Goal: Information Seeking & Learning: Learn about a topic

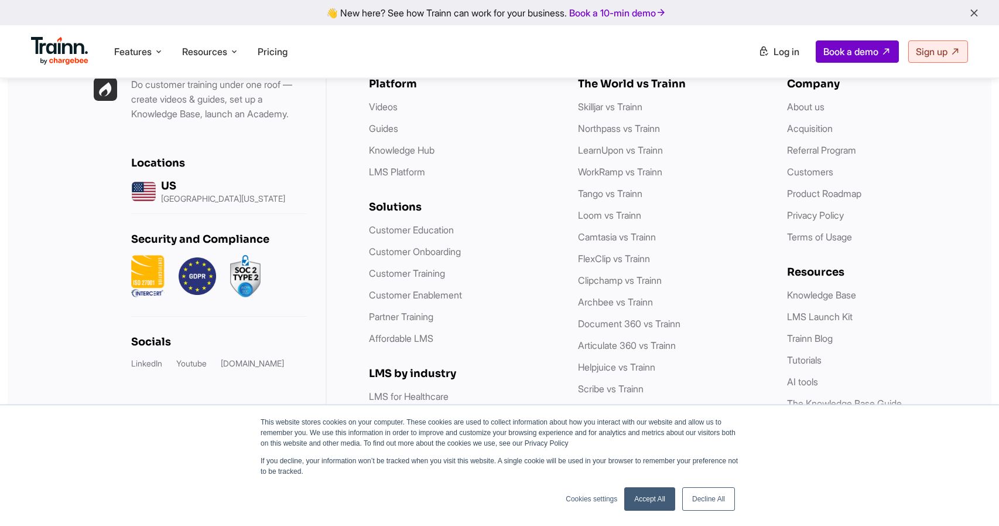
scroll to position [3439, 0]
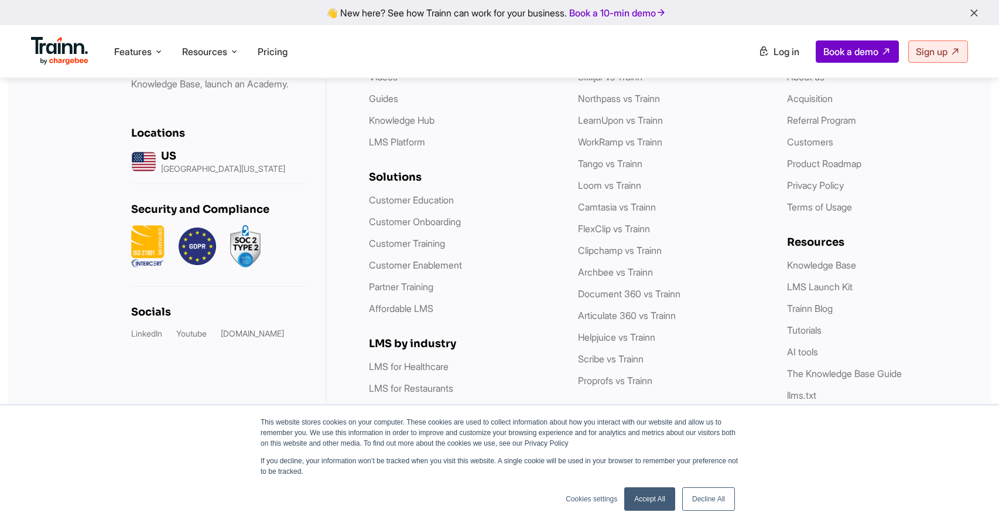
click at [663, 496] on link "Accept All" at bounding box center [650, 498] width 51 height 23
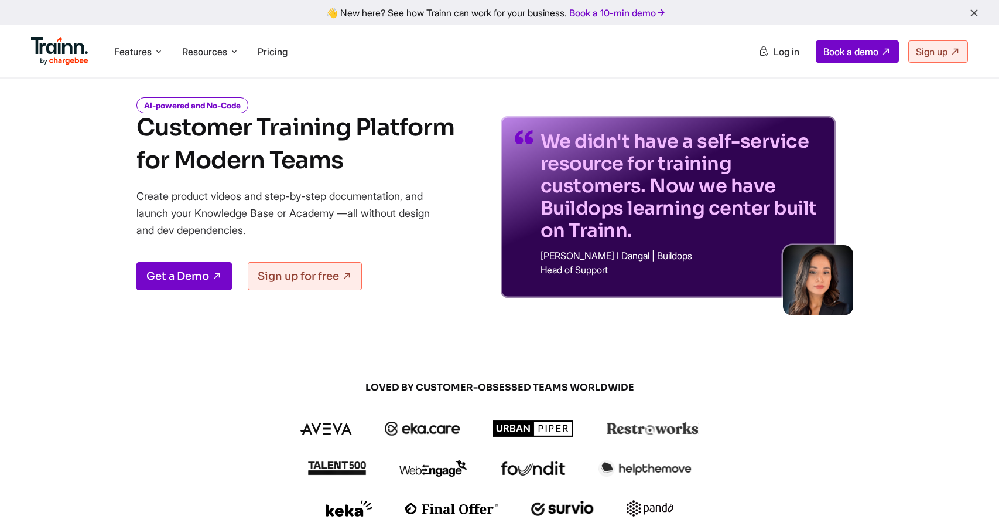
scroll to position [0, 0]
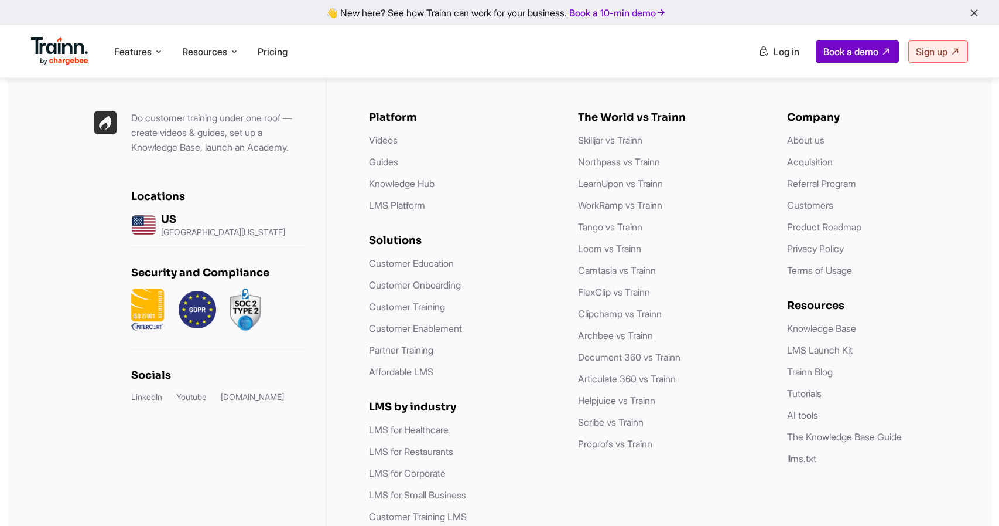
scroll to position [4778, 0]
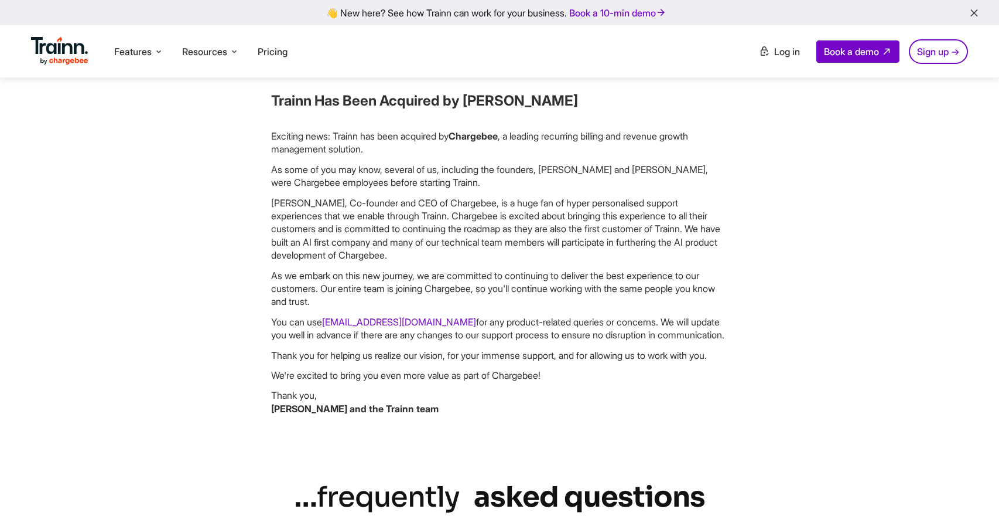
scroll to position [151, 0]
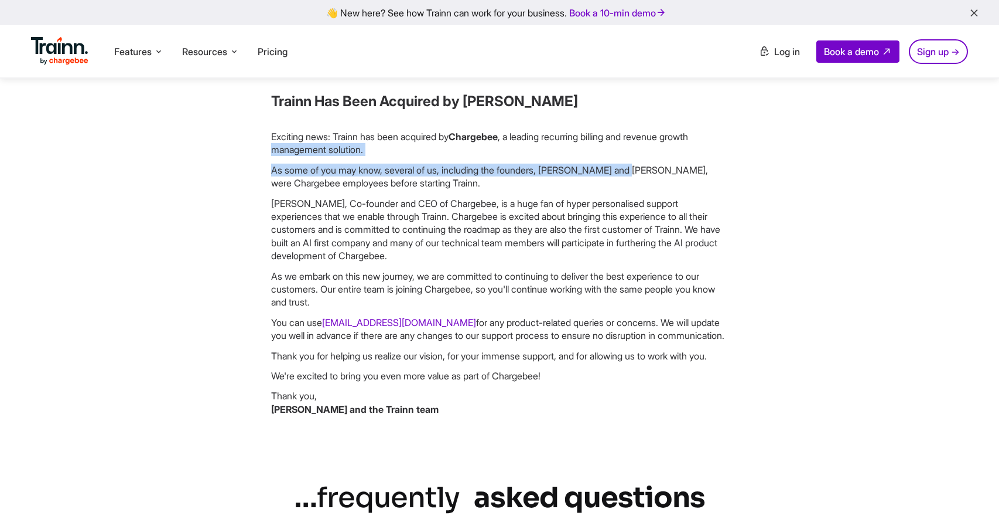
drag, startPoint x: 275, startPoint y: 152, endPoint x: 559, endPoint y: 161, distance: 284.9
click at [559, 161] on div "Exciting news: Trainn has been acquired by Chargebee , a leading recurring bill…" at bounding box center [499, 272] width 457 height 285
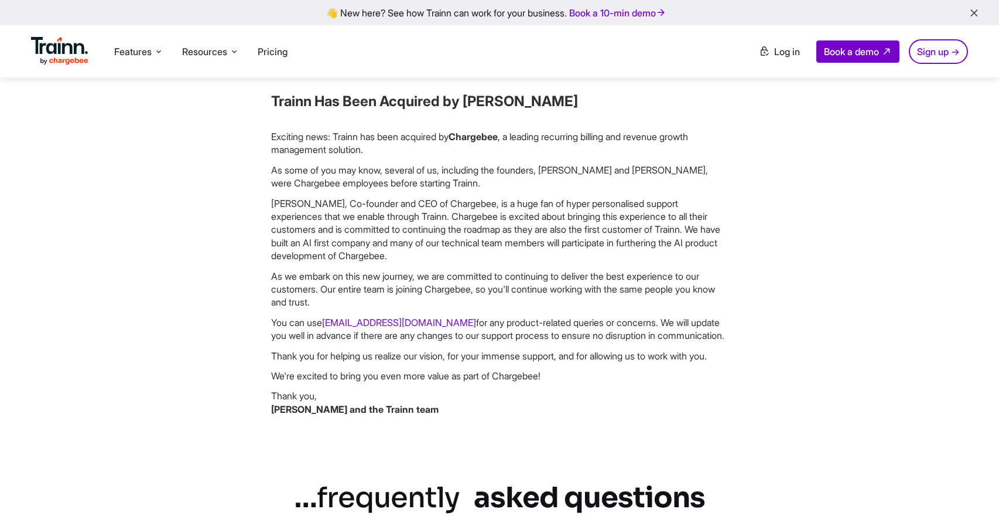
click at [537, 208] on p "Krish Subramanian, Co-founder and CEO of Chargebee, is a huge fan of hyper pers…" at bounding box center [499, 230] width 457 height 66
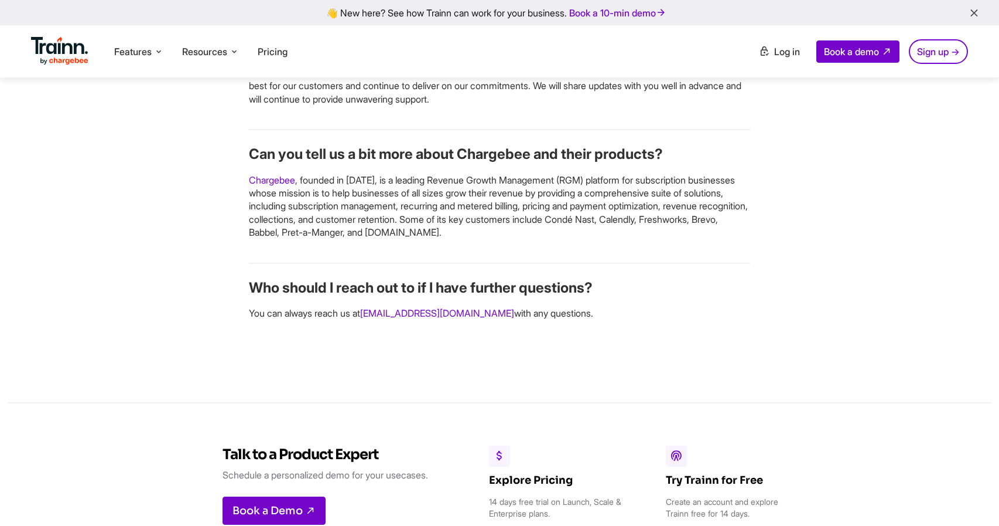
scroll to position [1500, 0]
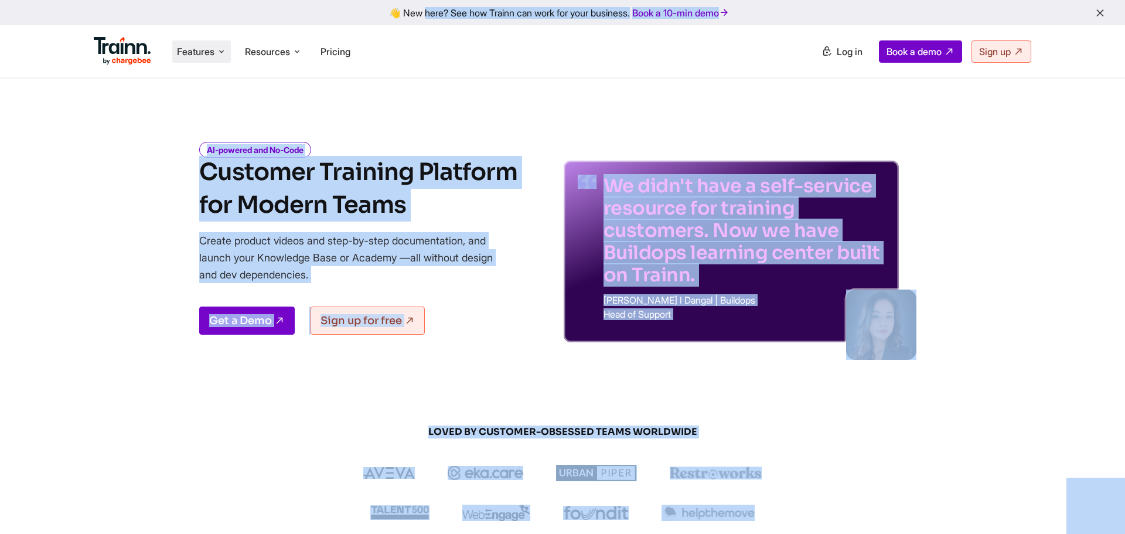
click at [211, 47] on span "Features" at bounding box center [195, 51] width 37 height 13
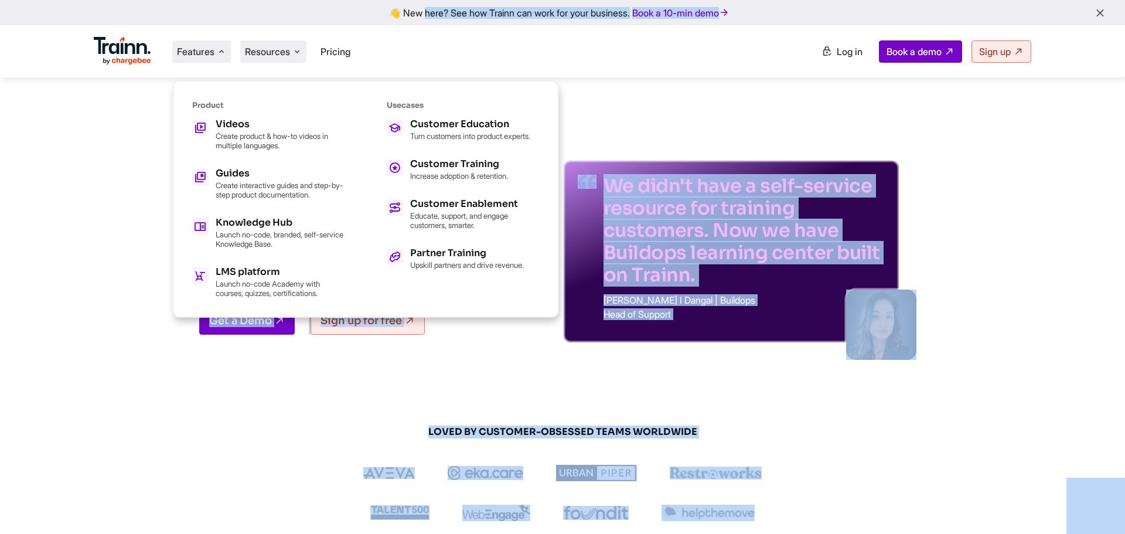
click at [267, 46] on span "Resources" at bounding box center [267, 51] width 45 height 13
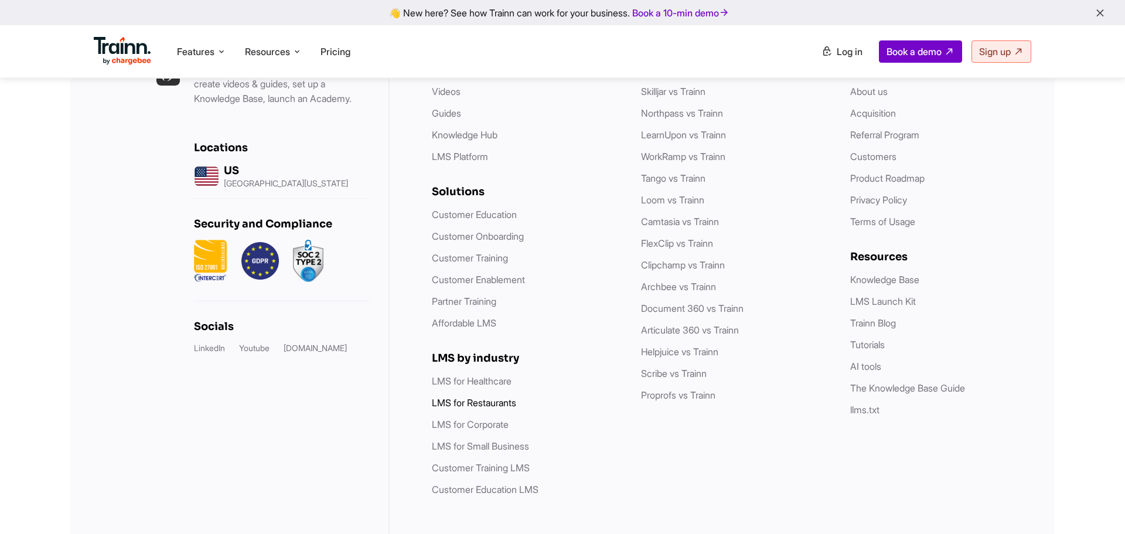
scroll to position [3397, 0]
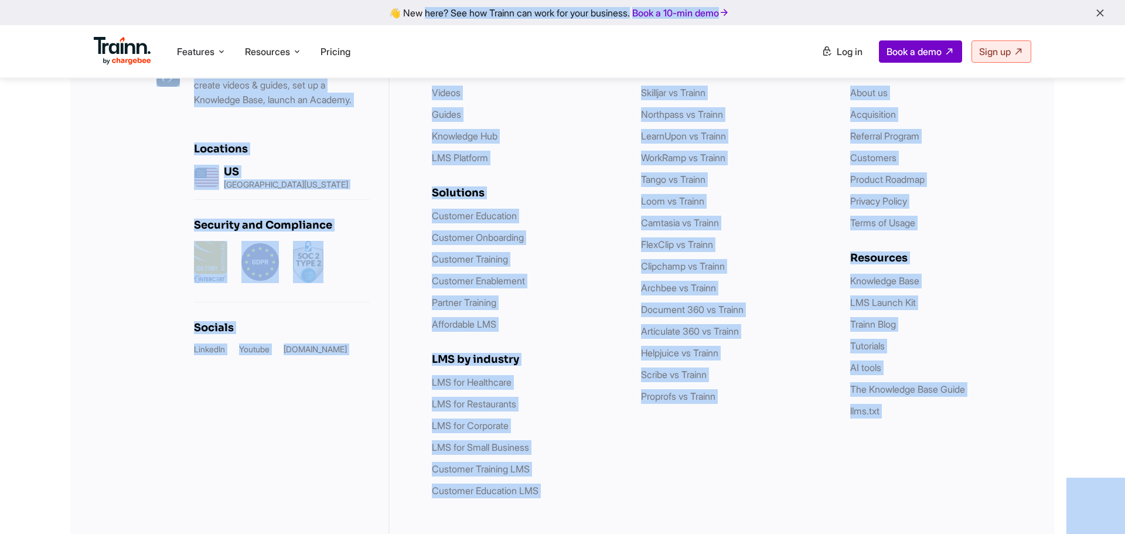
copy body "👋 New here? See how Trainn can work for your business. Book a 10-min demo Featu…"
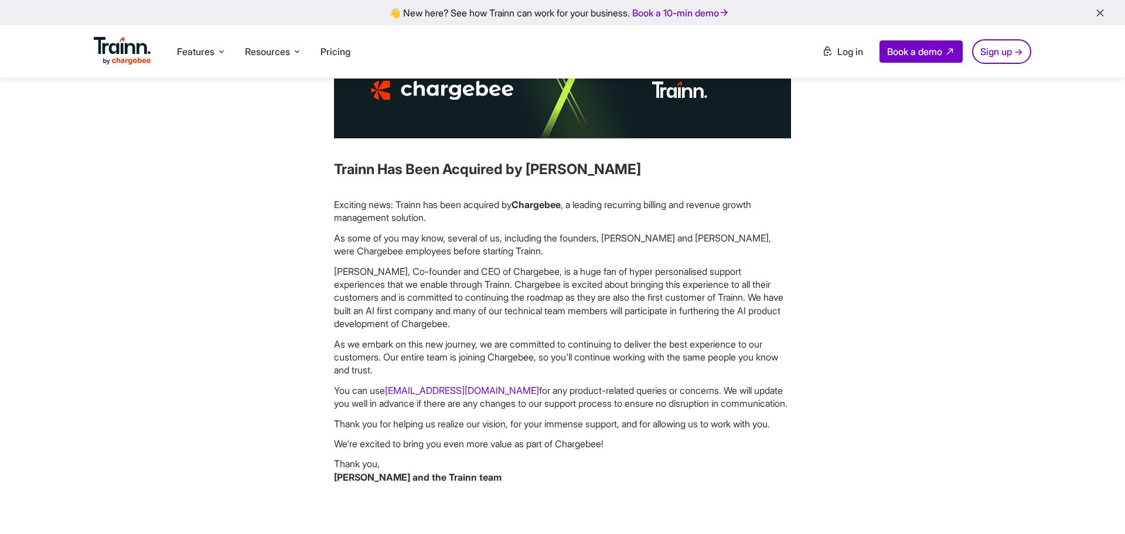
drag, startPoint x: 325, startPoint y: 173, endPoint x: 606, endPoint y: 168, distance: 281.3
click at [606, 168] on div "Trainn Has Been Acquired by Chargebee Exciting news: Trainn has been acquired b…" at bounding box center [562, 268] width 607 height 450
click at [419, 201] on p "Exciting news: Trainn has been acquired by Chargebee , a leading recurring bill…" at bounding box center [562, 211] width 457 height 26
click at [633, 236] on p "As some of you may know, several of us, including the founders, Vivek and Suman…" at bounding box center [562, 244] width 457 height 26
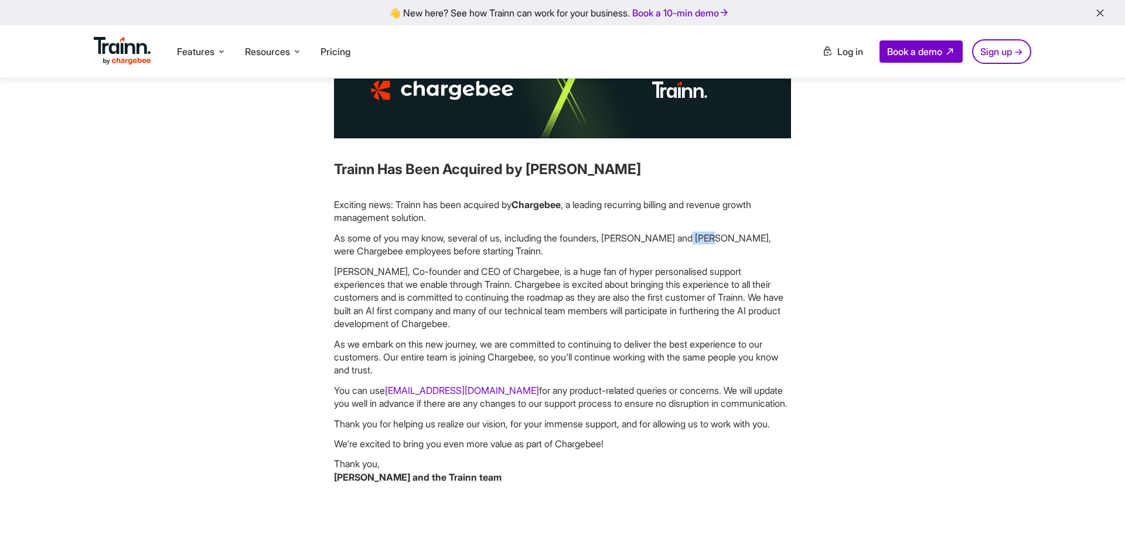
click at [633, 236] on p "As some of you may know, several of us, including the founders, Vivek and Suman…" at bounding box center [562, 244] width 457 height 26
click at [680, 234] on p "As some of you may know, several of us, including the founders, Vivek and Suman…" at bounding box center [562, 244] width 457 height 26
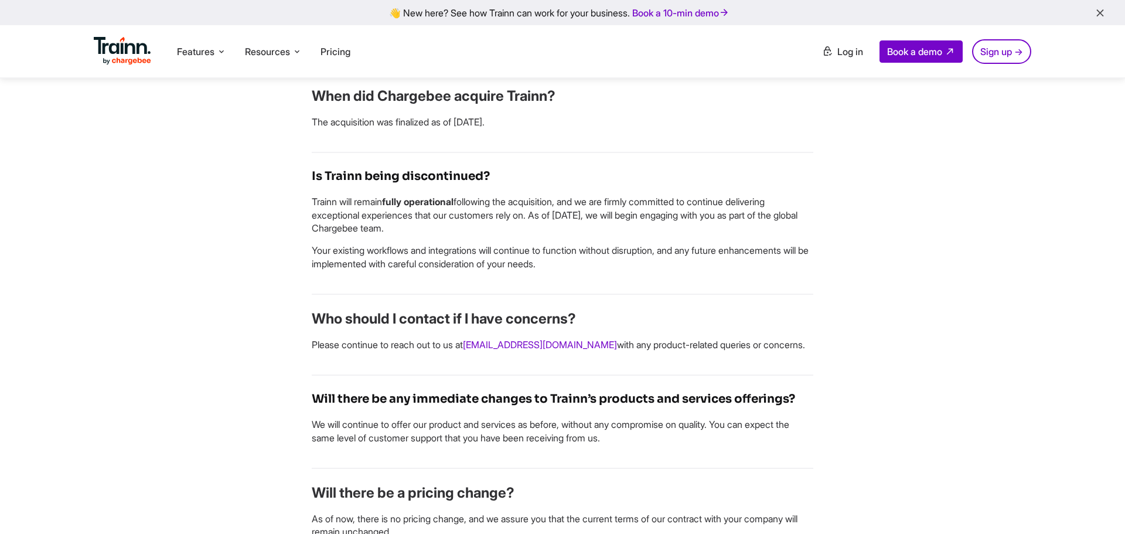
scroll to position [616, 0]
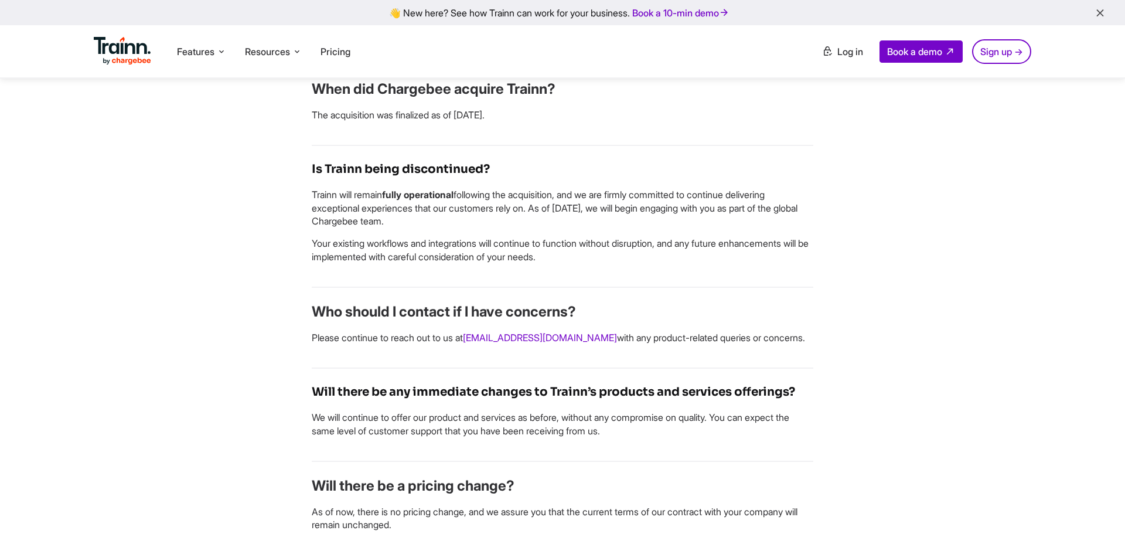
drag, startPoint x: 315, startPoint y: 210, endPoint x: 583, endPoint y: 204, distance: 268.4
click at [583, 204] on p "Trainn will remain fully operational following the acquisition, and we are firm…" at bounding box center [562, 207] width 501 height 39
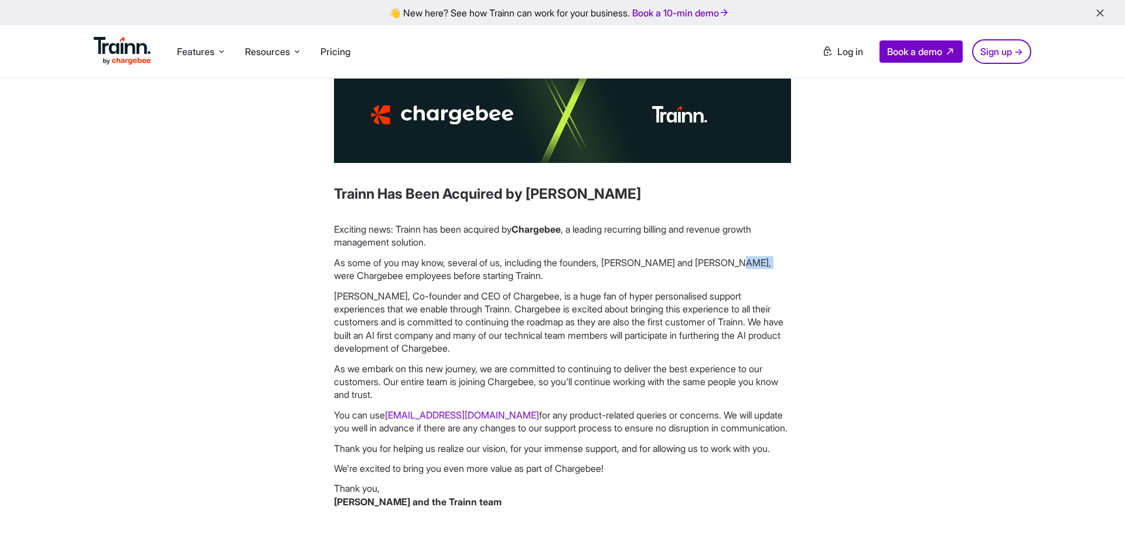
scroll to position [0, 0]
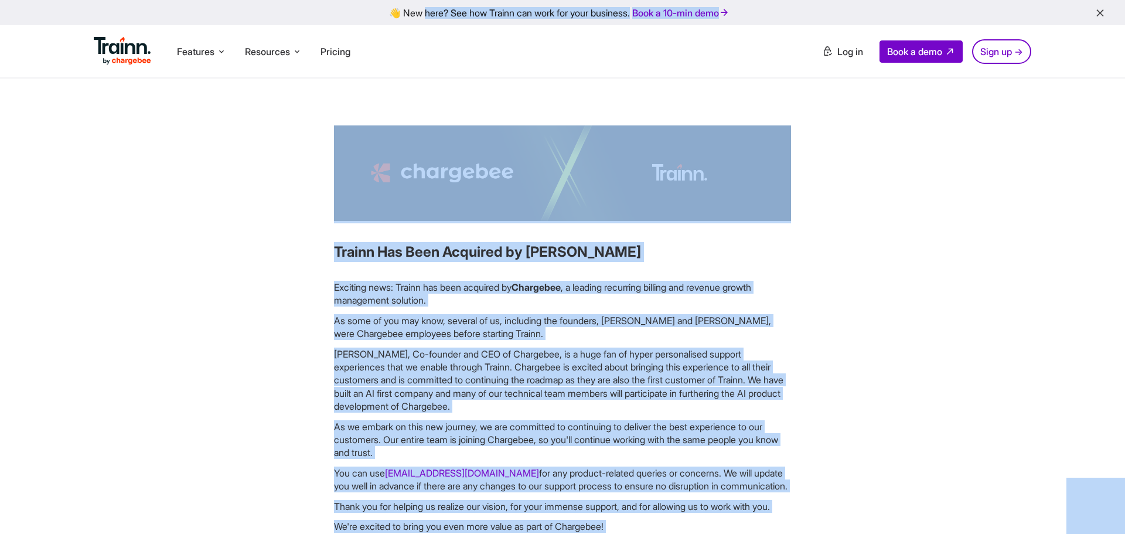
copy body "👋 New here? See how Trainn can work for your business. Book a 10-min demo Featu…"
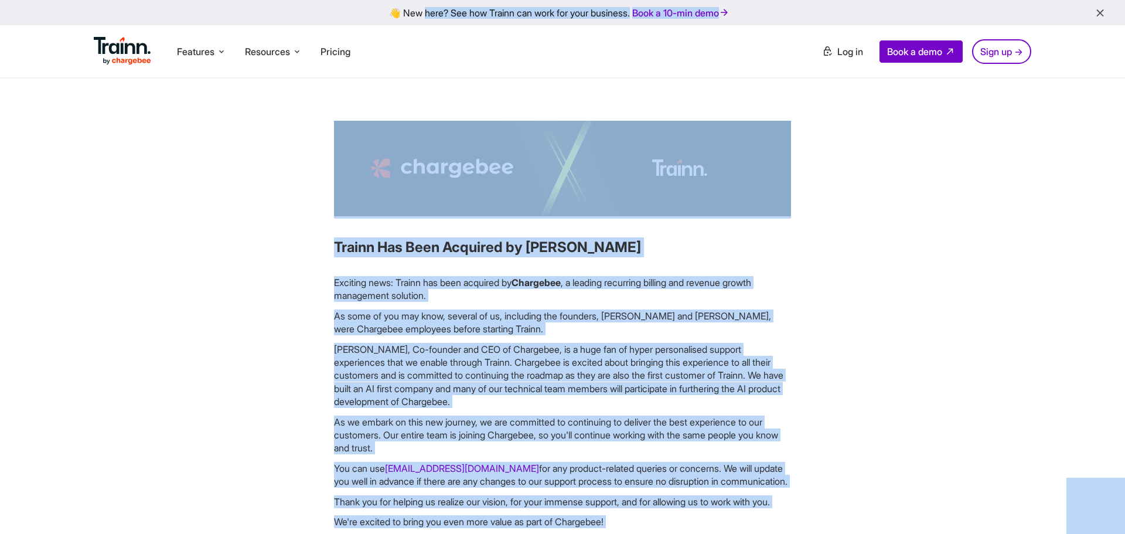
scroll to position [6, 0]
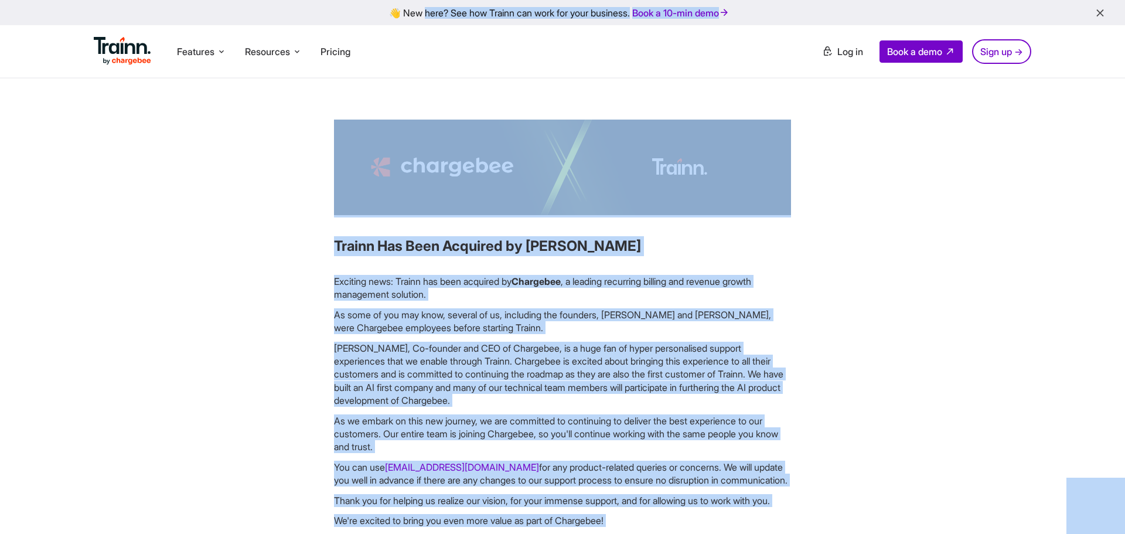
click at [451, 299] on p "Exciting news: Trainn has been acquired by Chargebee , a leading recurring bill…" at bounding box center [562, 288] width 457 height 26
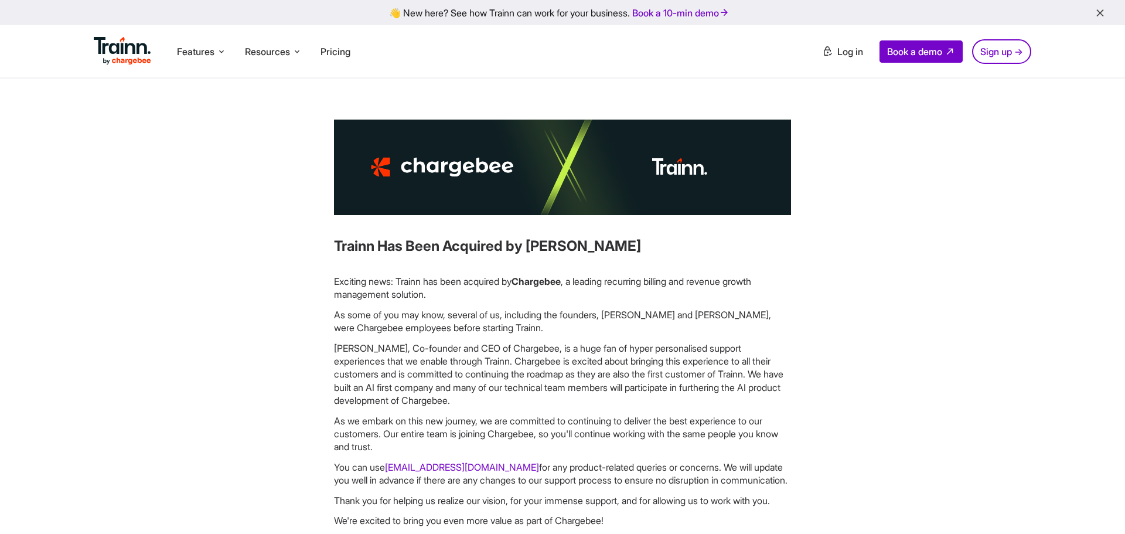
drag, startPoint x: 320, startPoint y: 248, endPoint x: 652, endPoint y: 248, distance: 331.6
click at [652, 248] on div "Trainn Has Been Acquired by Chargebee Exciting news: Trainn has been acquired b…" at bounding box center [562, 345] width 607 height 450
copy h3 "Trainn Has Been Acquired by Chargebee"
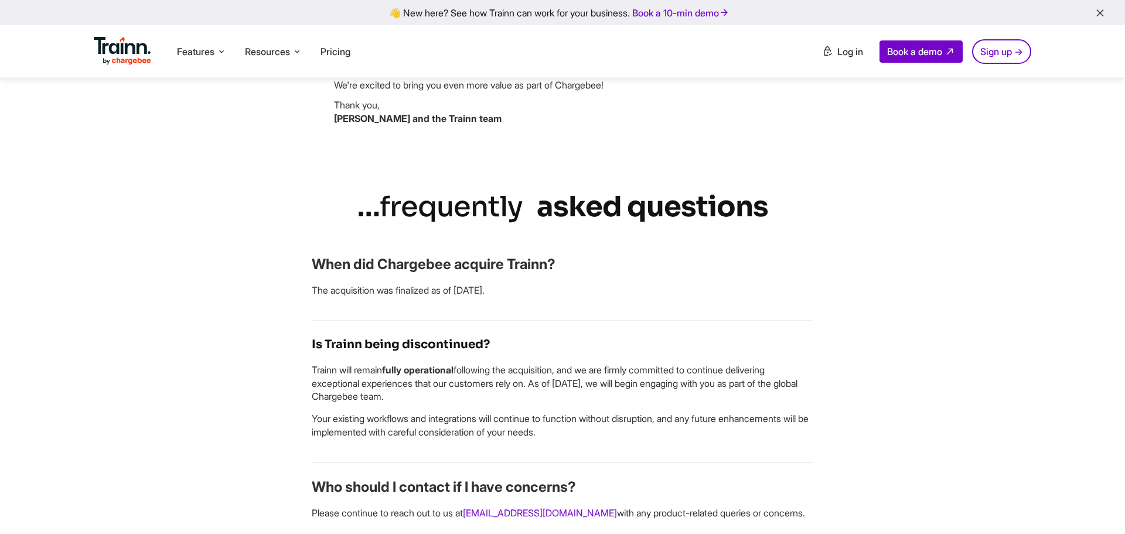
scroll to position [465, 0]
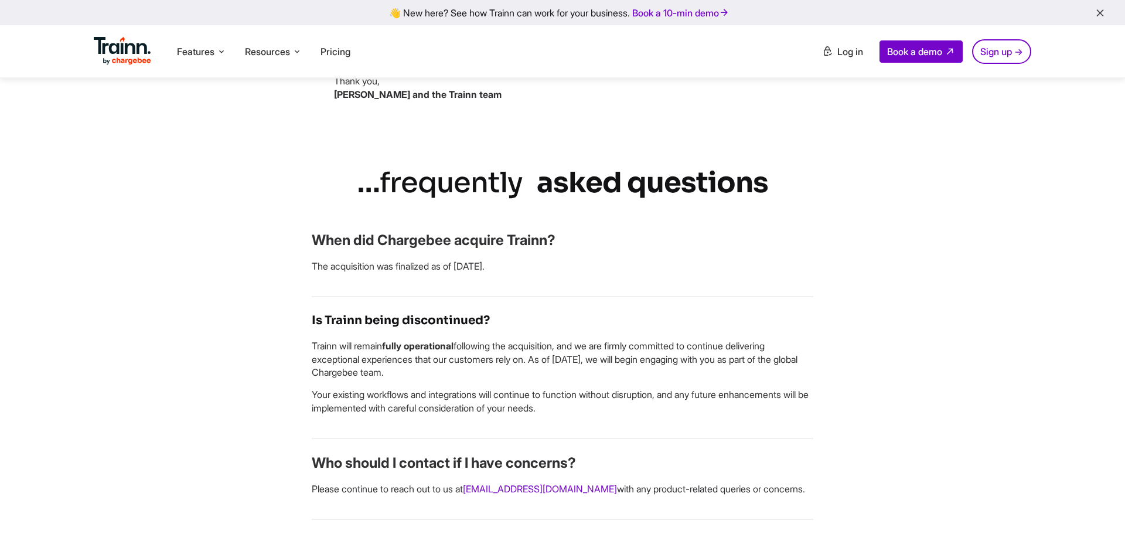
drag, startPoint x: 305, startPoint y: 356, endPoint x: 561, endPoint y: 349, distance: 256.1
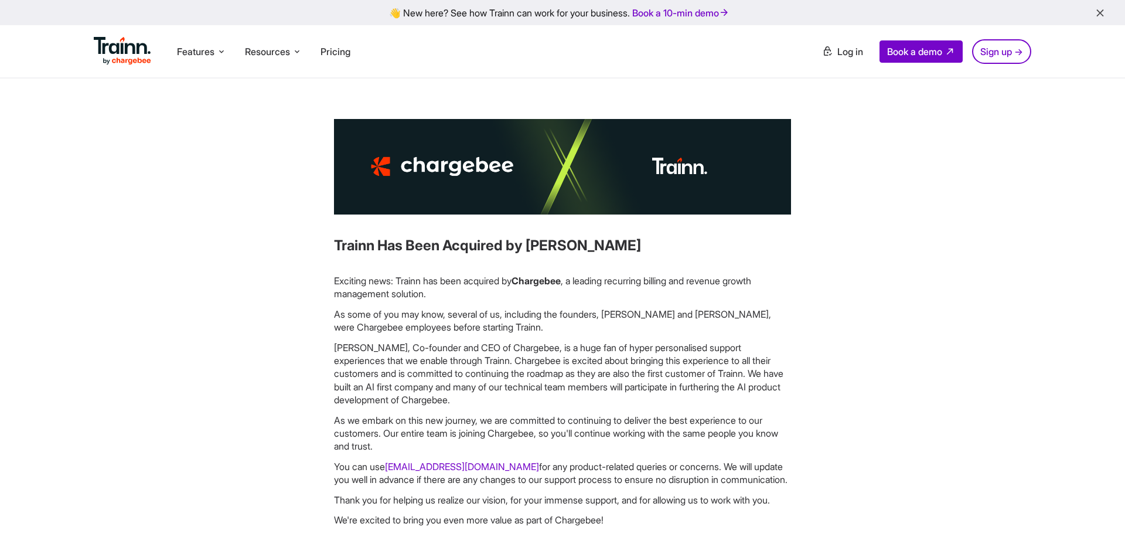
scroll to position [0, 0]
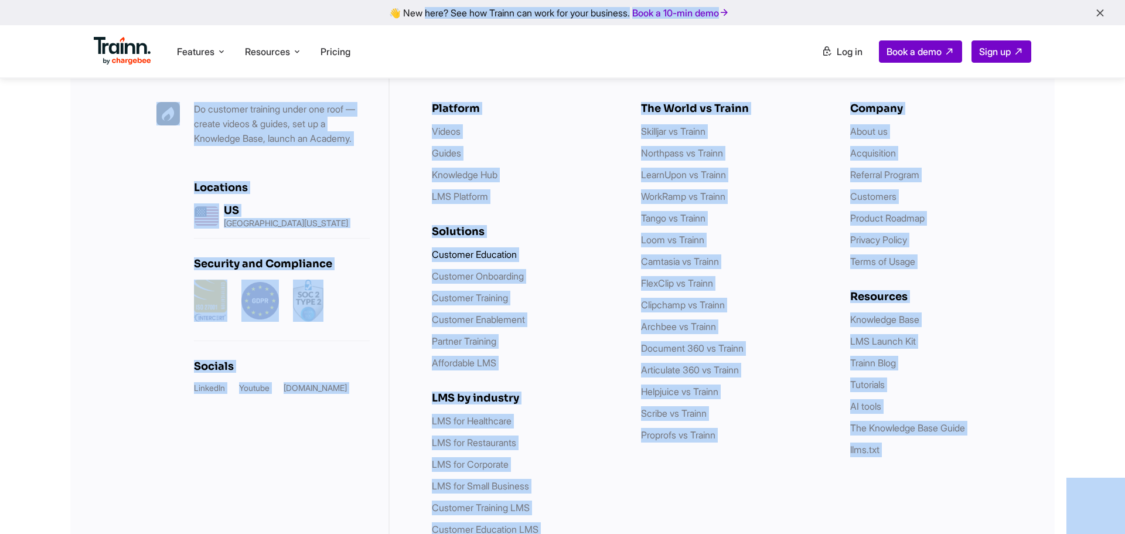
scroll to position [5705, 0]
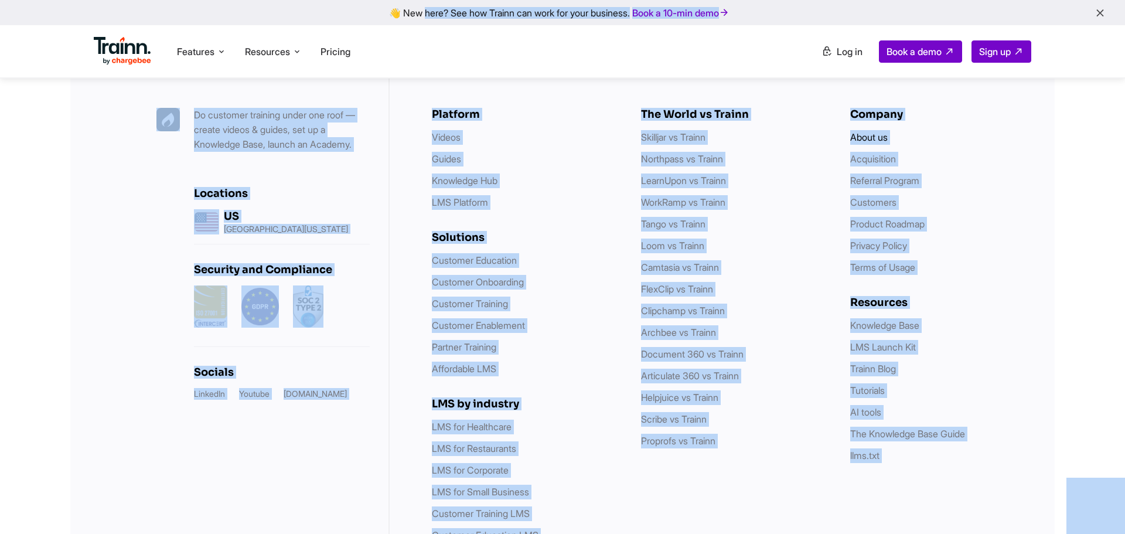
click at [880, 143] on link "About us" at bounding box center [868, 137] width 37 height 12
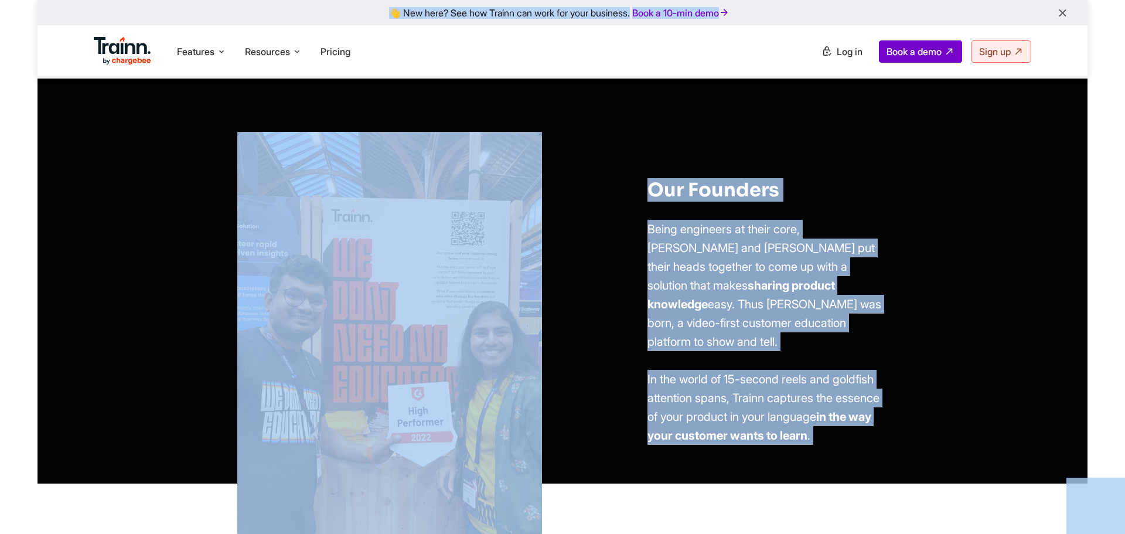
scroll to position [749, 0]
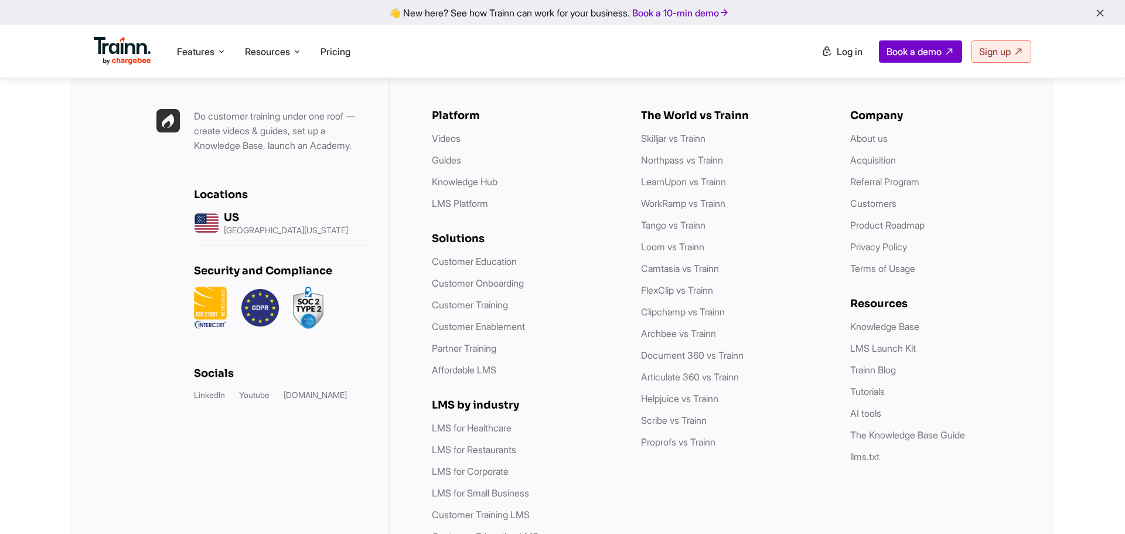
scroll to position [6134, 0]
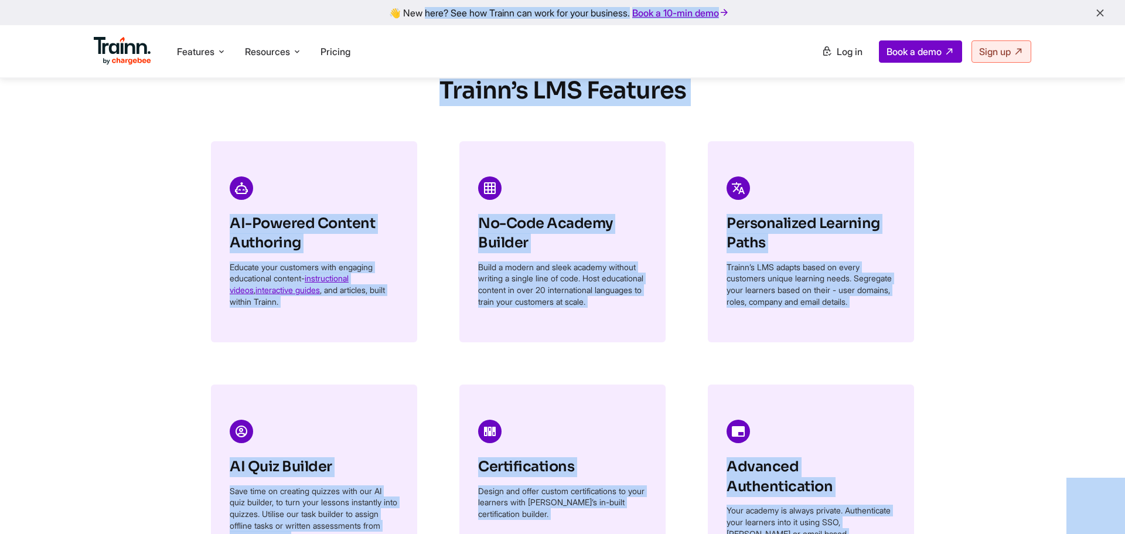
scroll to position [1646, 0]
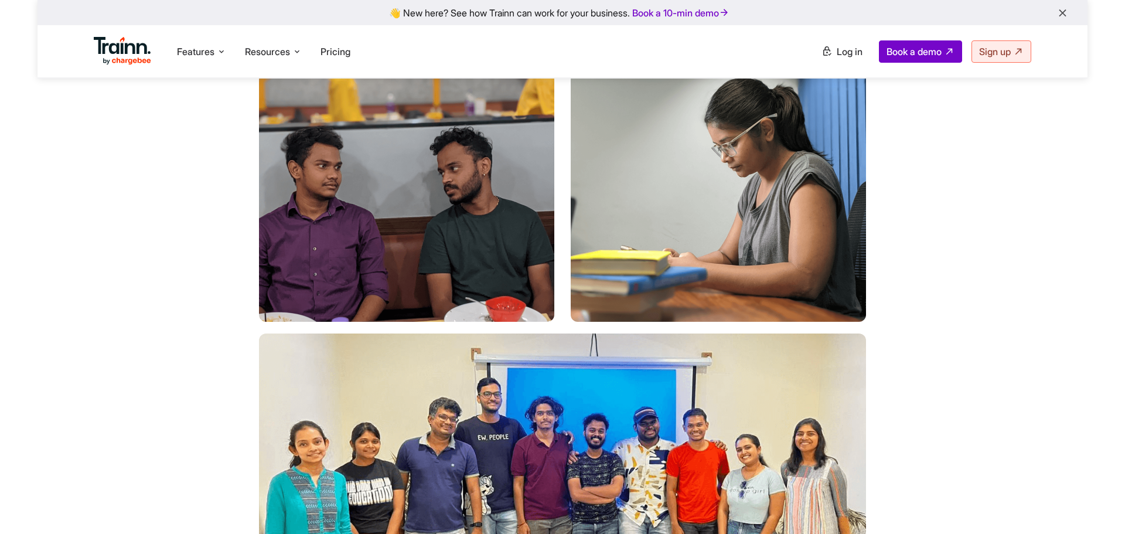
scroll to position [2524, 0]
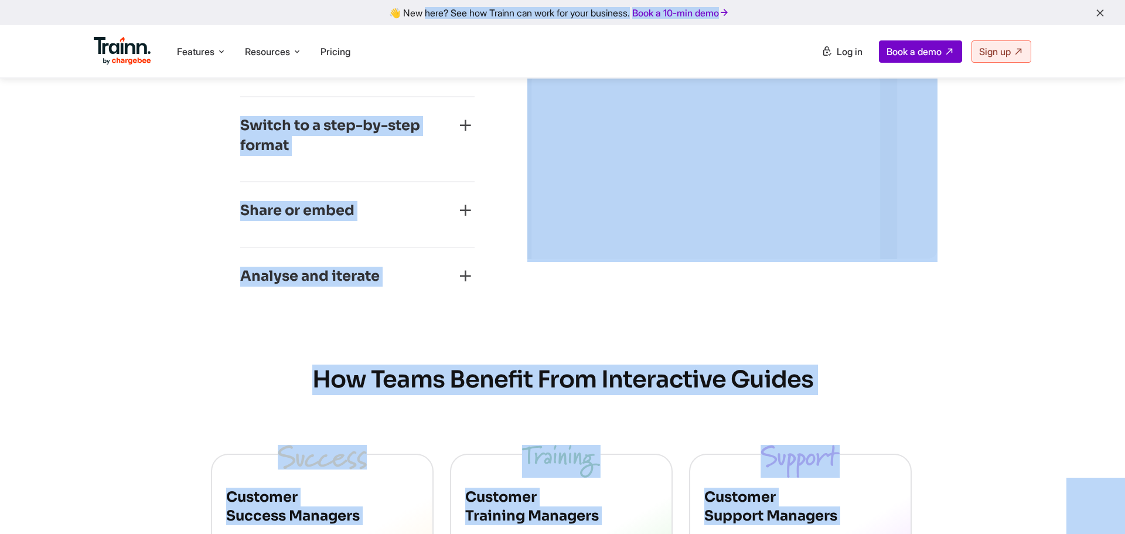
scroll to position [773, 0]
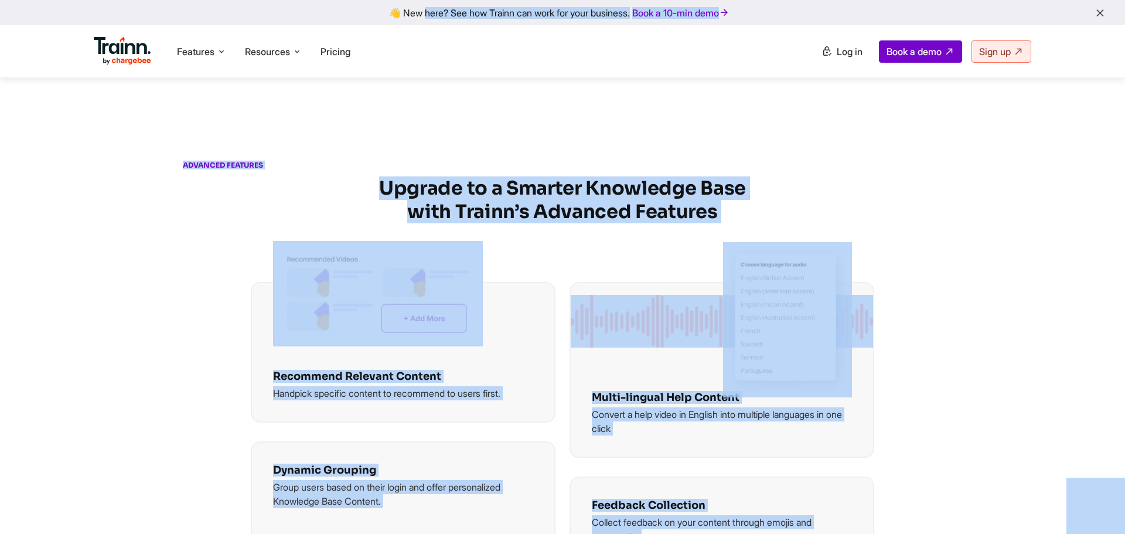
scroll to position [2435, 0]
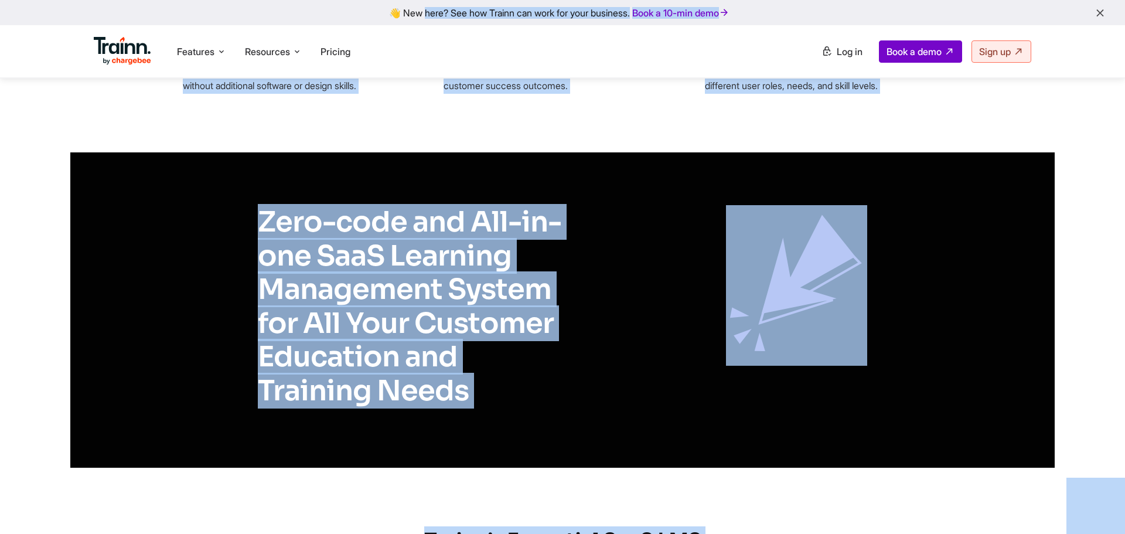
scroll to position [2449, 0]
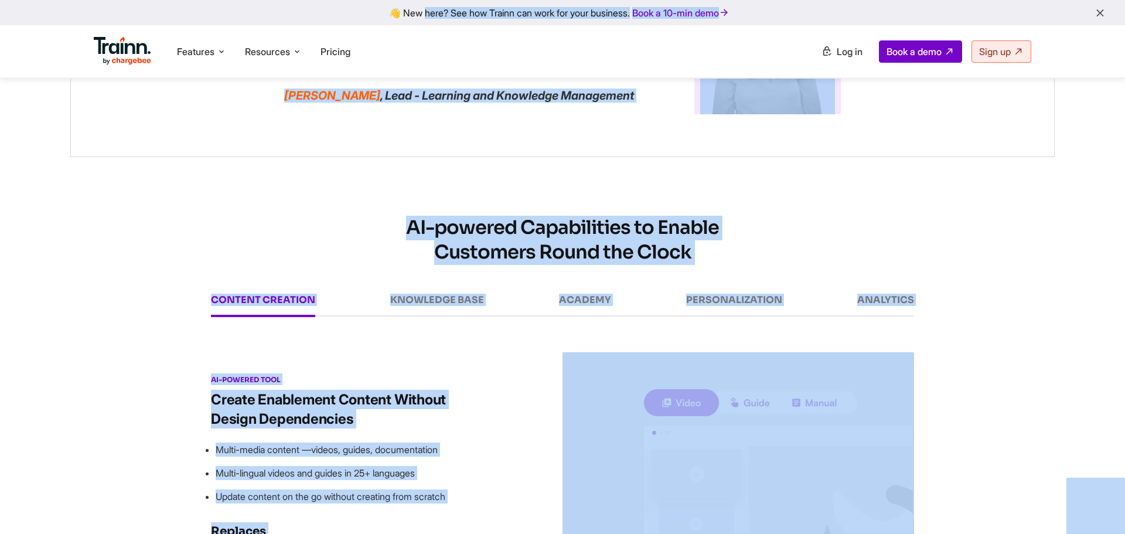
scroll to position [2442, 0]
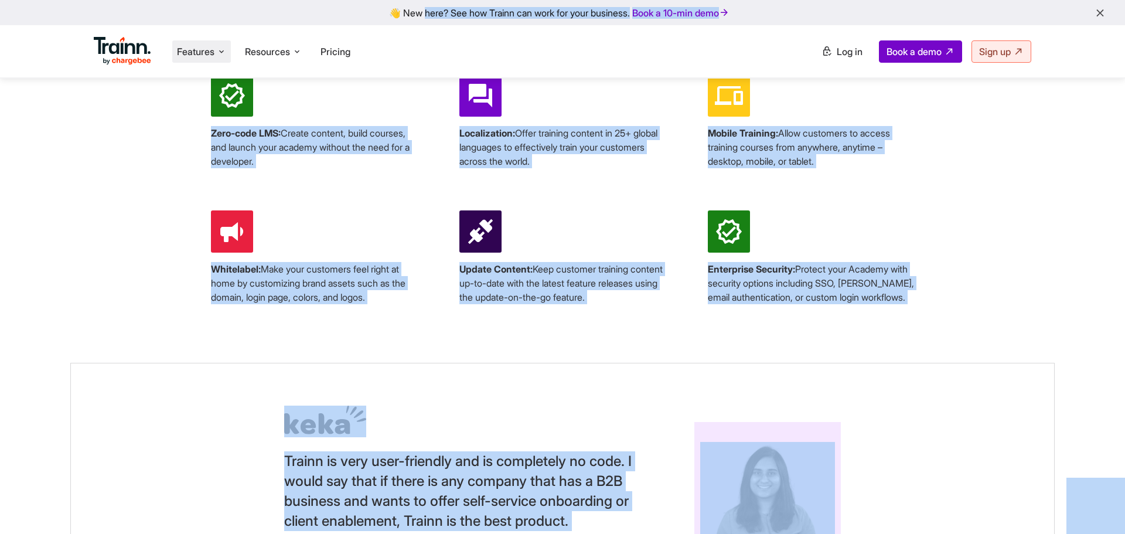
scroll to position [2435, 0]
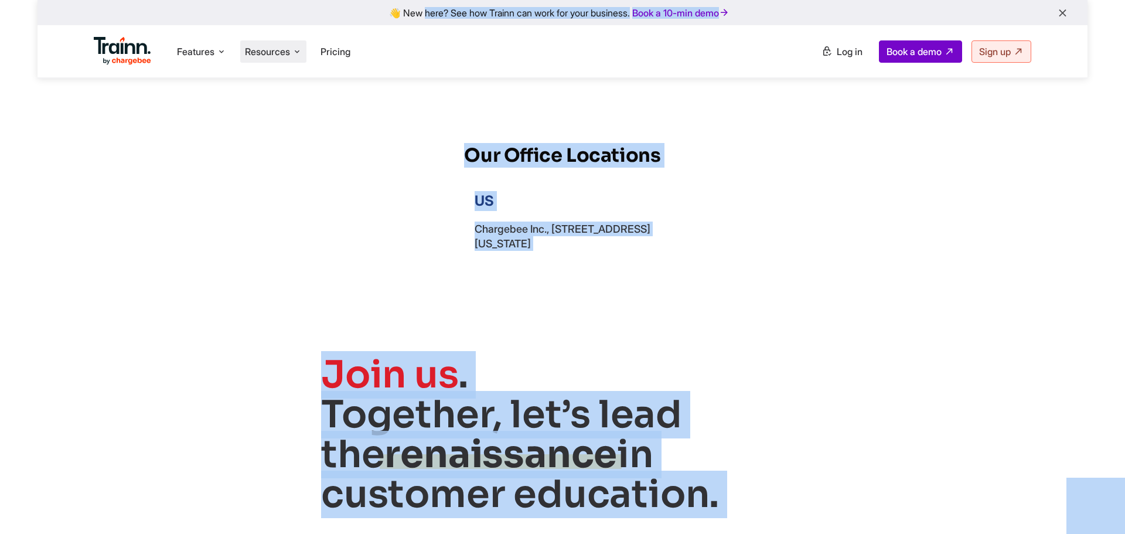
scroll to position [4248, 0]
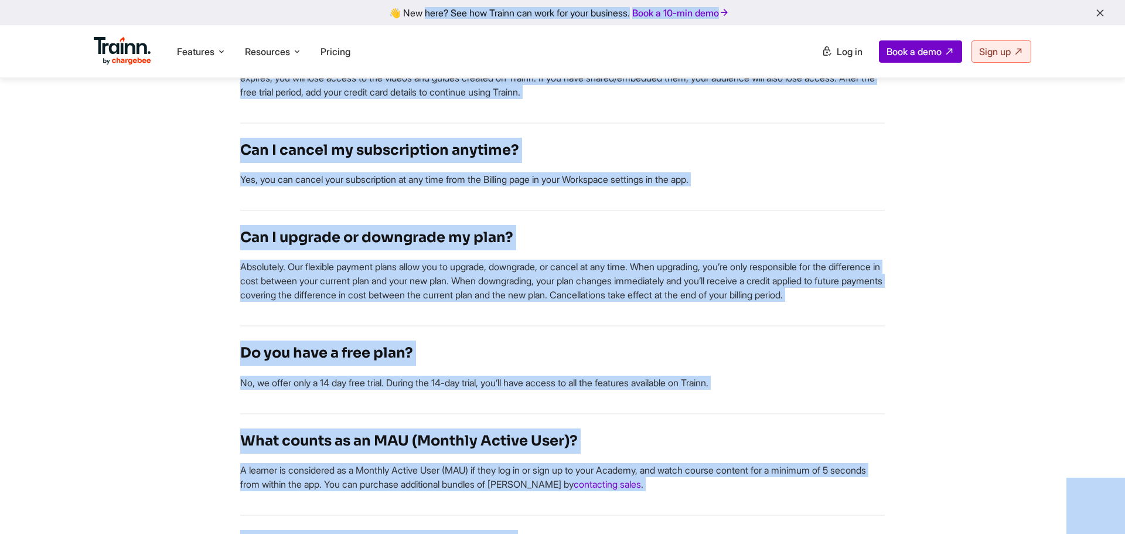
scroll to position [2690, 0]
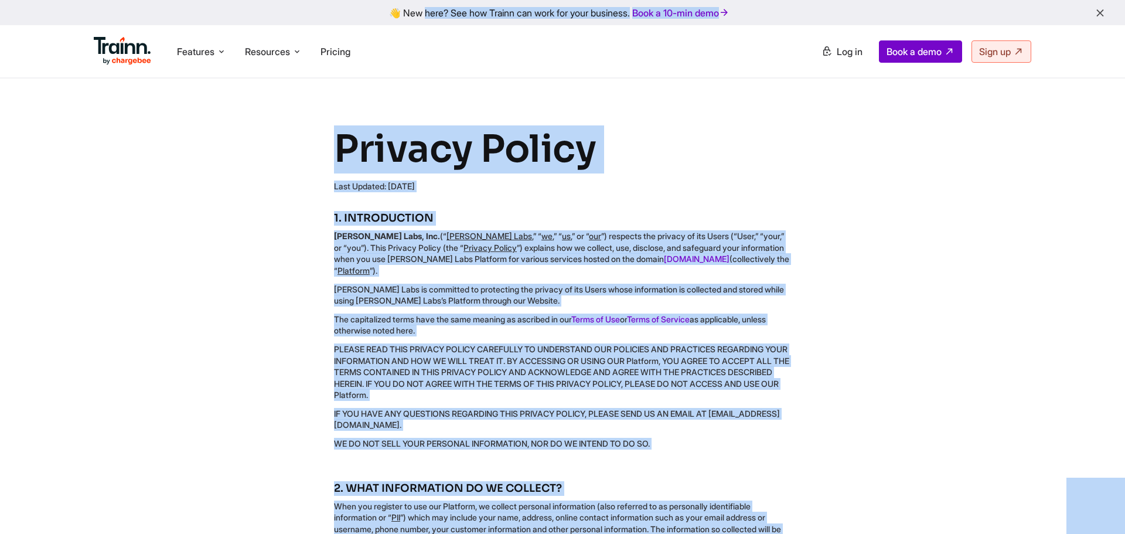
click at [264, 219] on div "Privacy Policy Last Updated: June, 2025 1. INTRODUCTION Guider Labs, Inc. (“ Gu…" at bounding box center [562, 291] width 607 height 332
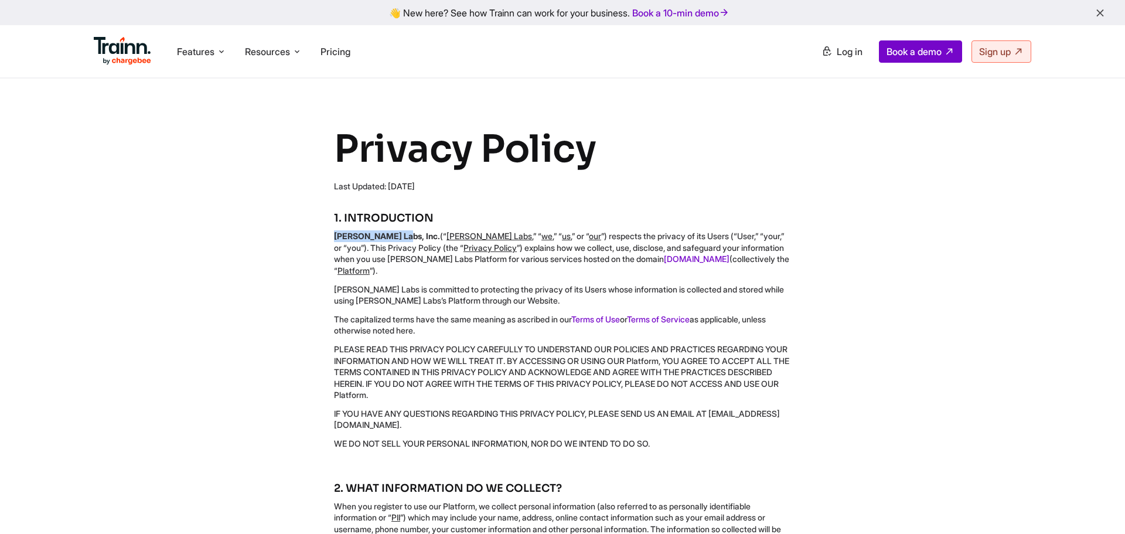
drag, startPoint x: 327, startPoint y: 235, endPoint x: 398, endPoint y: 230, distance: 71.1
click at [398, 230] on div "Privacy Policy Last Updated: June, 2025 1. INTRODUCTION Guider Labs, Inc. (“ Gu…" at bounding box center [562, 291] width 607 height 332
copy b "Guider Labs, Inc"
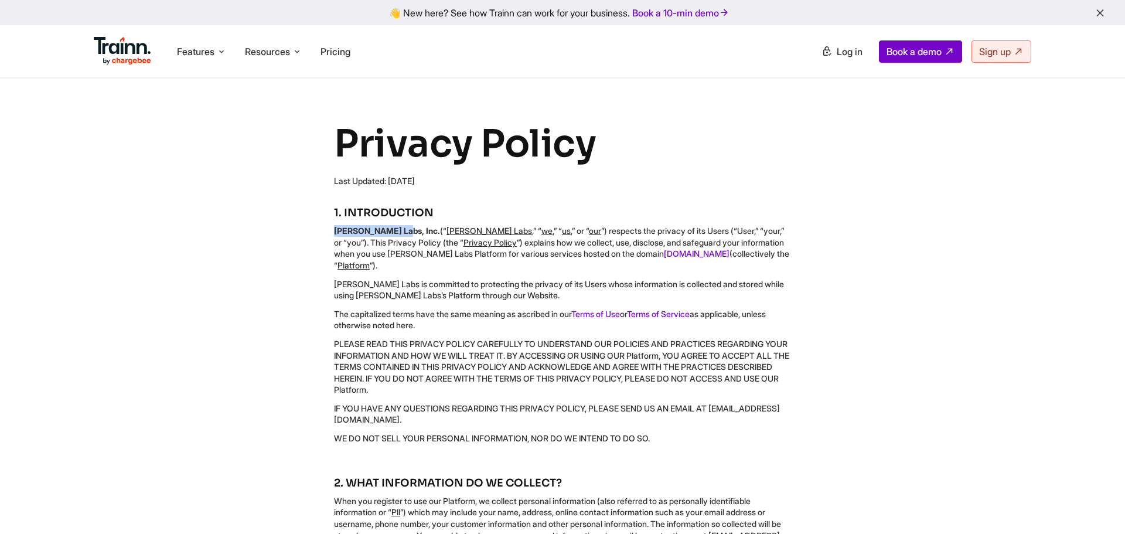
scroll to position [12, 0]
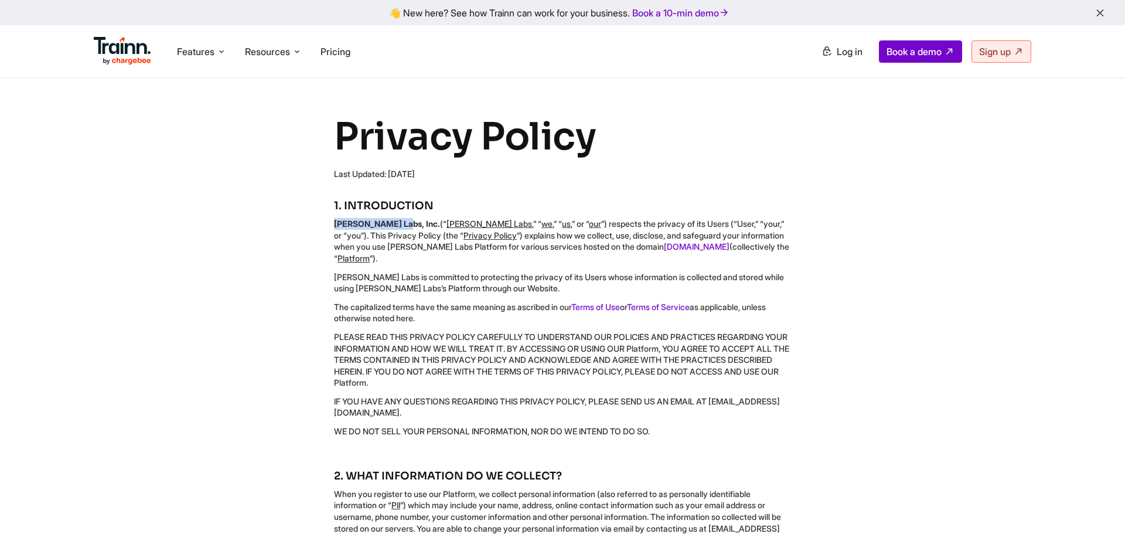
click at [345, 224] on b "Guider Labs, Inc." at bounding box center [387, 224] width 106 height 10
drag, startPoint x: 313, startPoint y: 219, endPoint x: 695, endPoint y: 417, distance: 430.2
click at [695, 417] on div "Privacy Policy Last Updated: June, 2025 1. INTRODUCTION Guider Labs, Inc. (“ Gu…" at bounding box center [562, 279] width 607 height 332
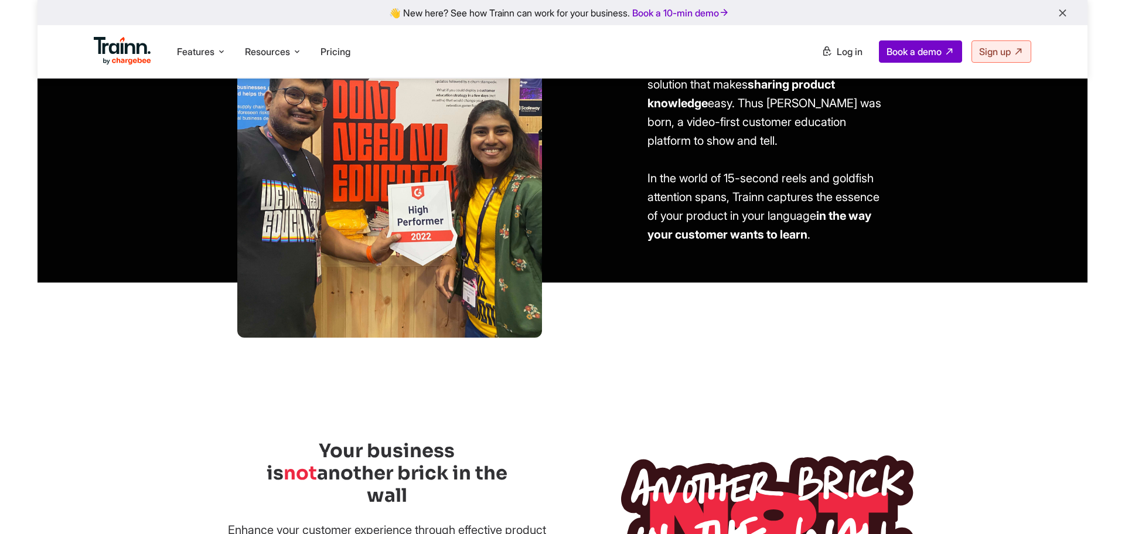
scroll to position [204, 0]
